Goal: Find specific page/section: Find specific page/section

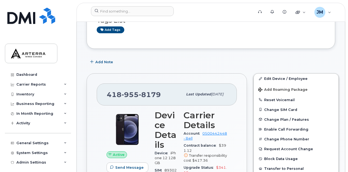
scroll to position [55, 0]
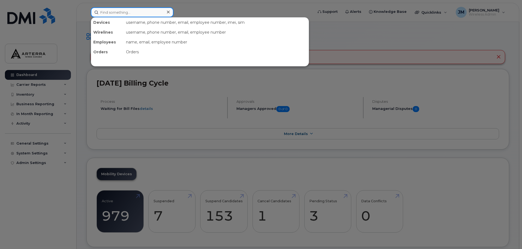
click at [135, 12] on input at bounding box center [132, 12] width 83 height 10
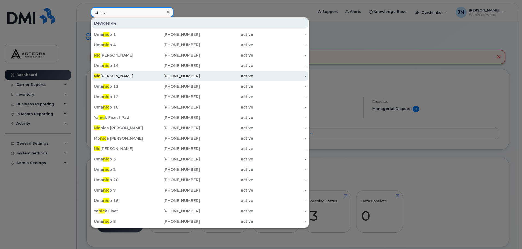
type input "nic"
click at [112, 78] on div "Nic ole Leckie" at bounding box center [120, 75] width 53 height 5
